Goal: Use online tool/utility

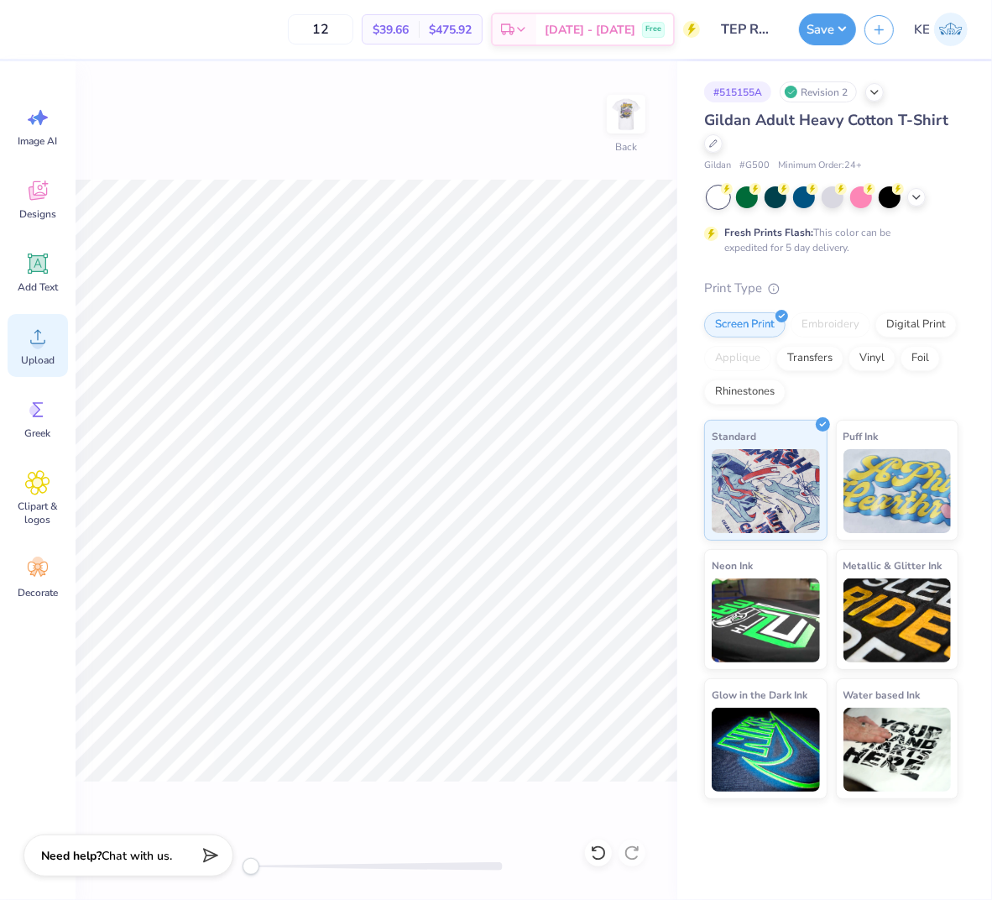
click at [18, 340] on div "Upload" at bounding box center [38, 345] width 60 height 63
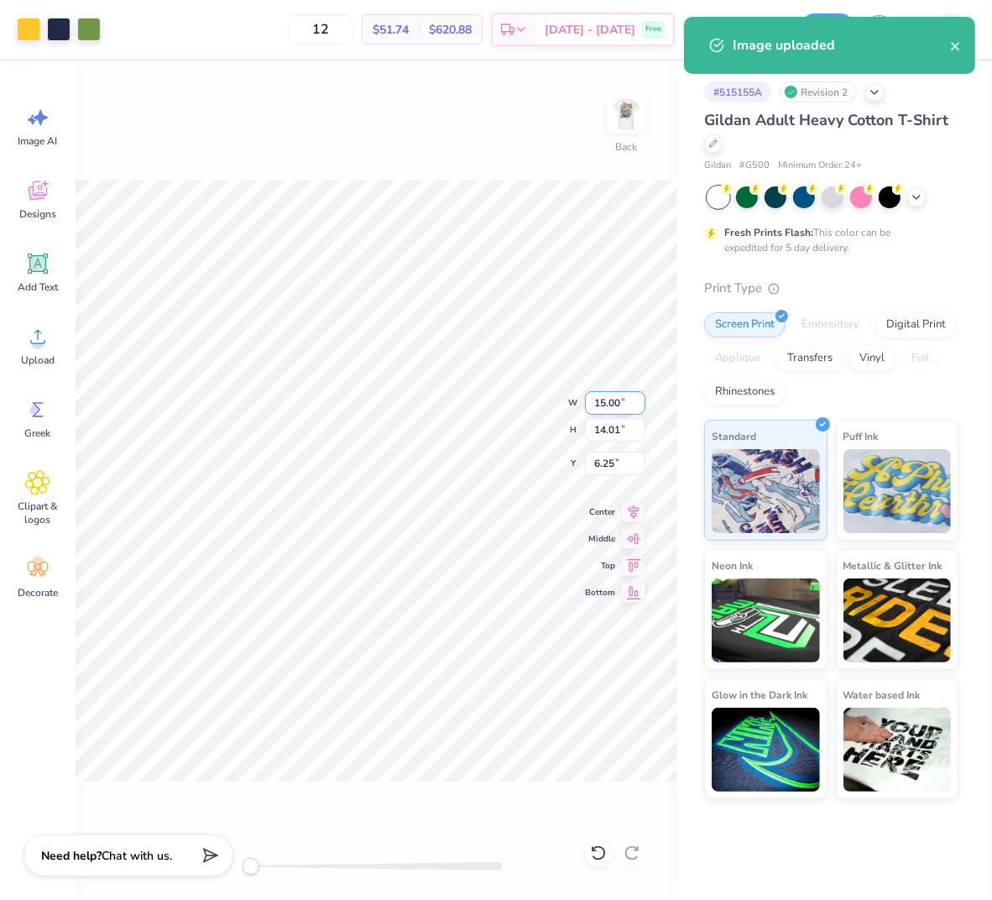
click at [608, 410] on input "15.00" at bounding box center [615, 403] width 60 height 24
type input "3.5"
type input "3"
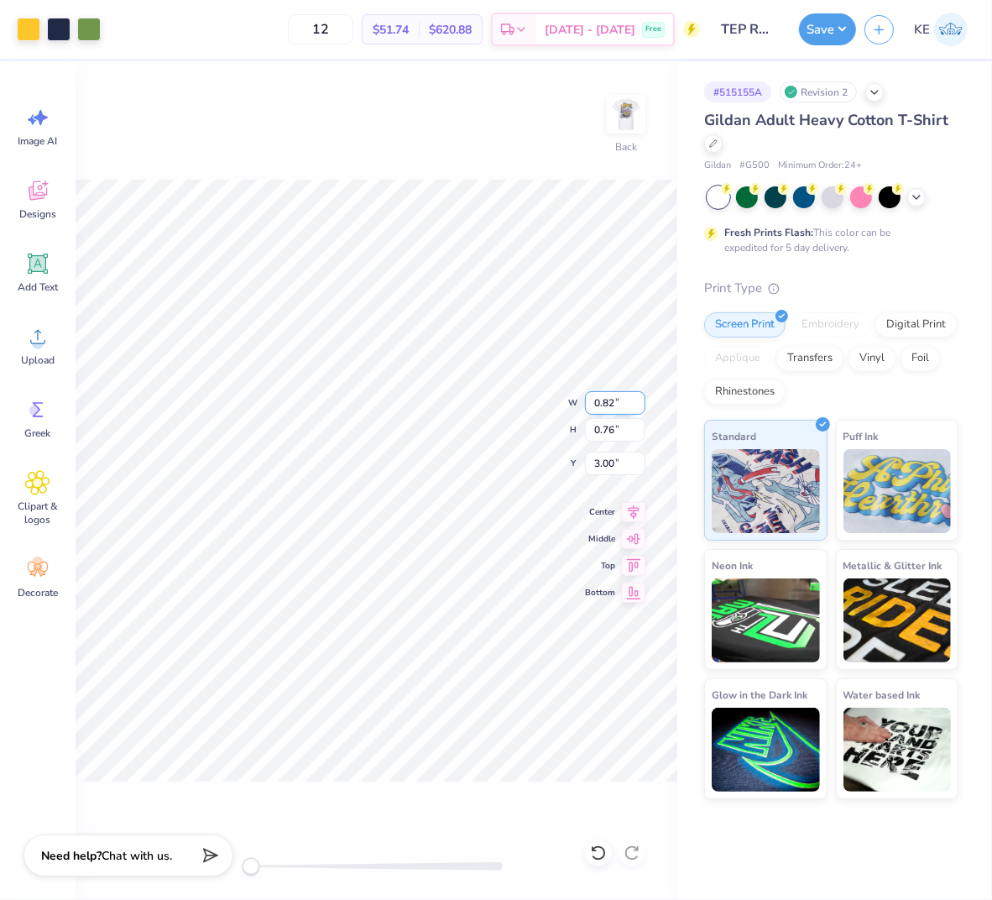
click at [605, 400] on input "0.82" at bounding box center [615, 403] width 60 height 24
type input "3.5"
click at [598, 851] on icon at bounding box center [598, 852] width 17 height 17
click at [605, 460] on input "11.62" at bounding box center [615, 464] width 60 height 24
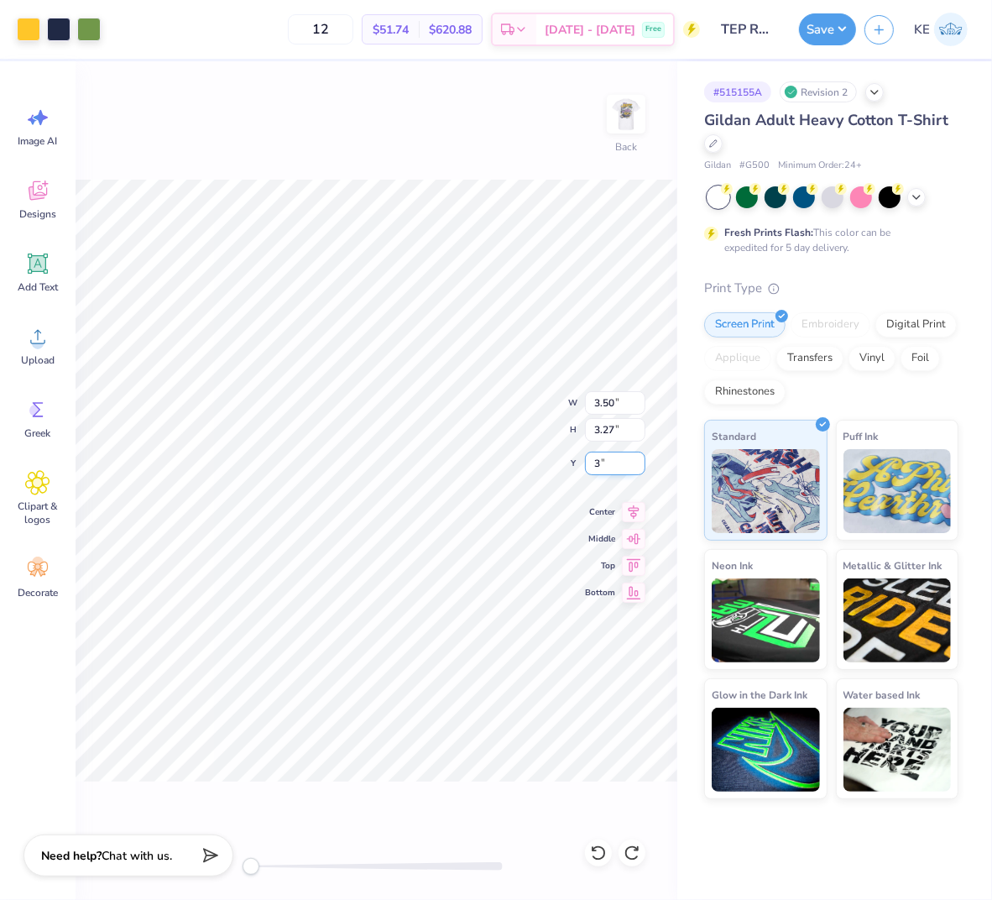
type input "3"
click at [625, 123] on img at bounding box center [626, 114] width 67 height 67
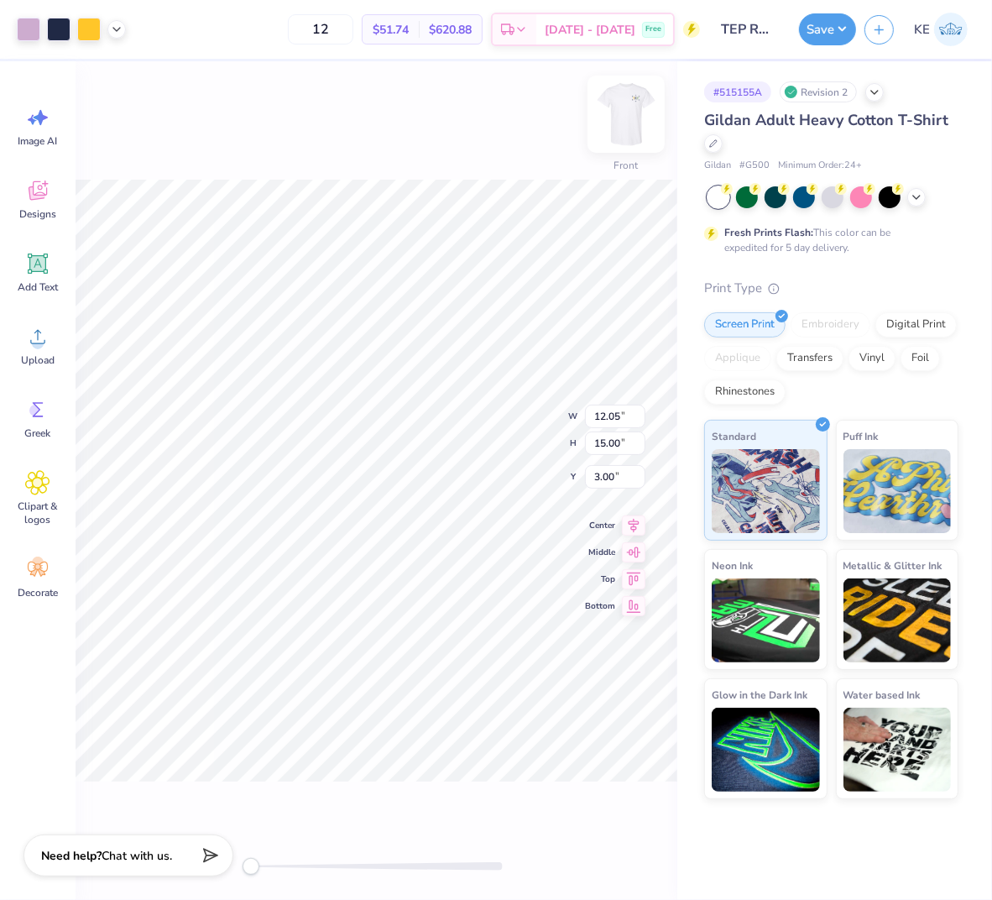
click at [627, 105] on img at bounding box center [626, 114] width 67 height 67
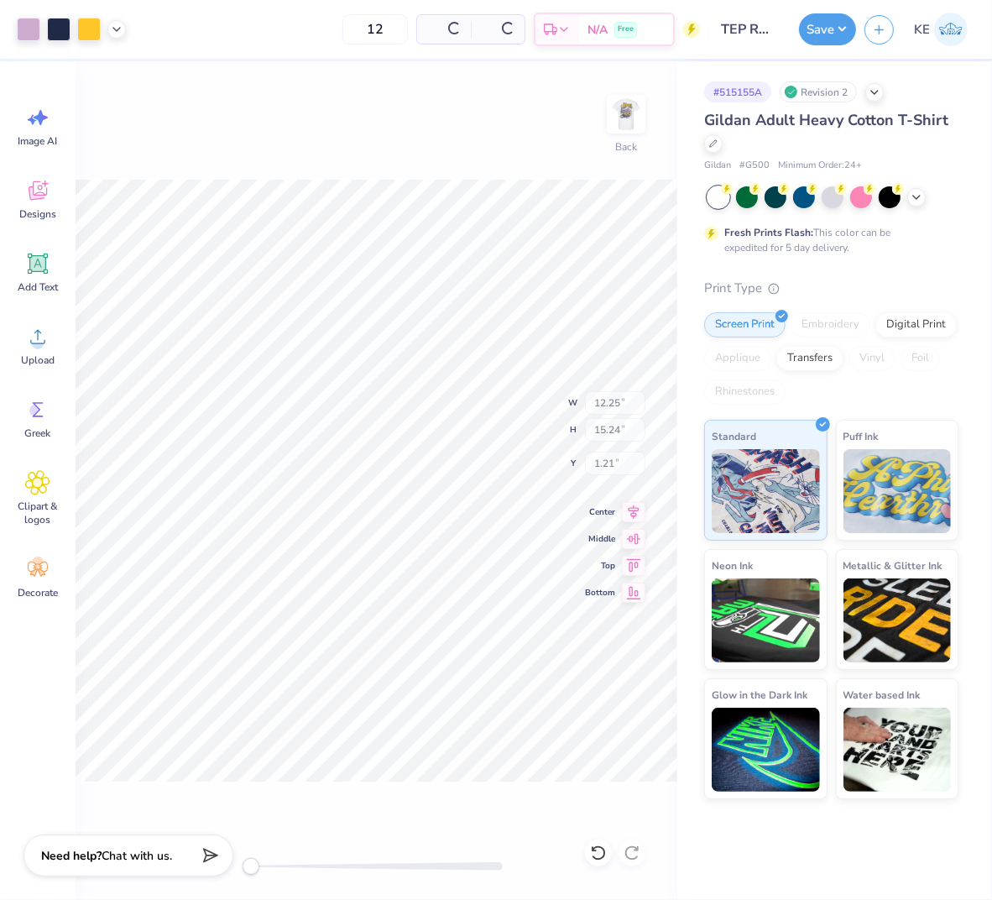
type input "12.25"
type input "15.24"
type input "1.21"
click at [835, 37] on button "Save" at bounding box center [827, 27] width 57 height 32
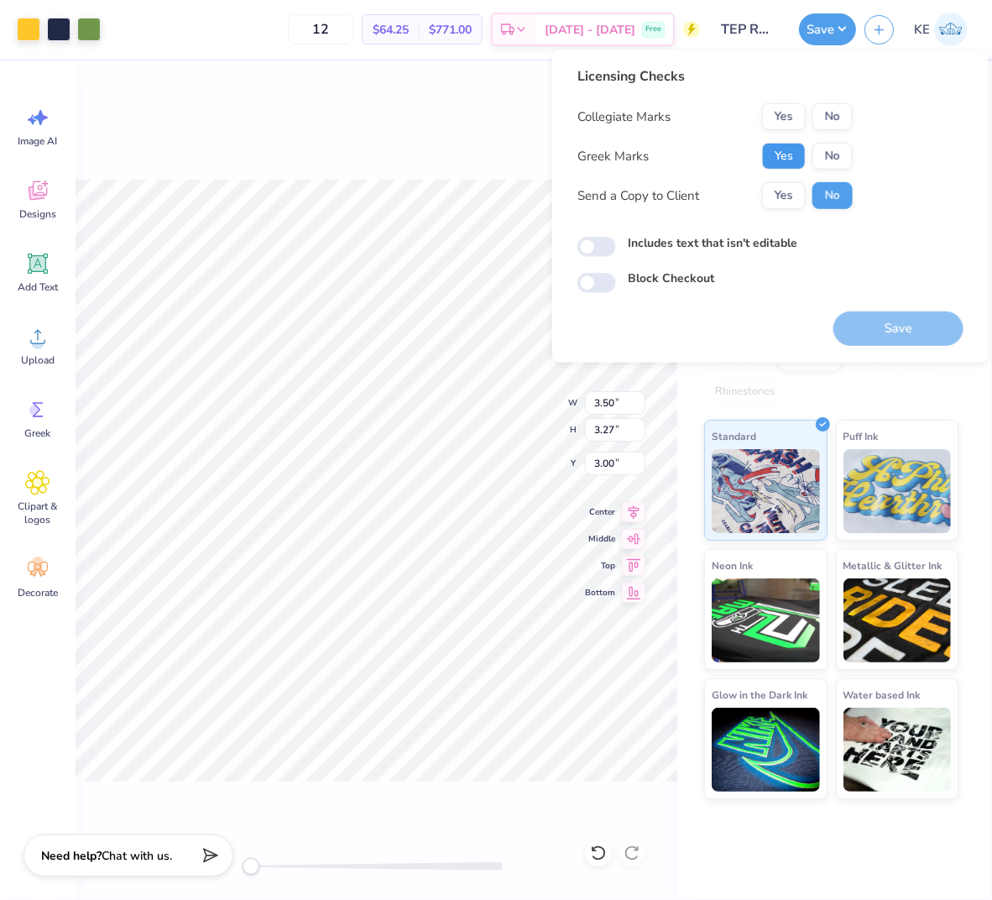
click at [779, 154] on button "Yes" at bounding box center [784, 156] width 44 height 27
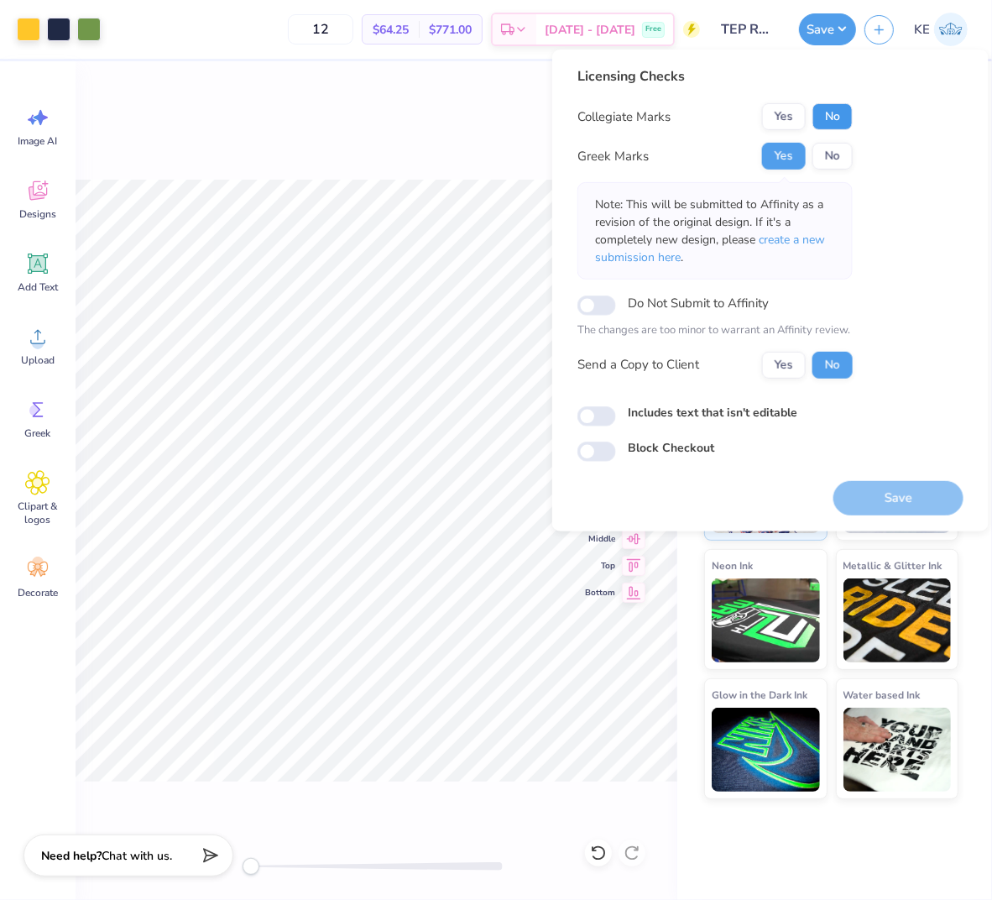
click at [839, 107] on button "No" at bounding box center [832, 116] width 40 height 27
click at [910, 504] on button "Save" at bounding box center [898, 497] width 130 height 34
